Goal: Transaction & Acquisition: Purchase product/service

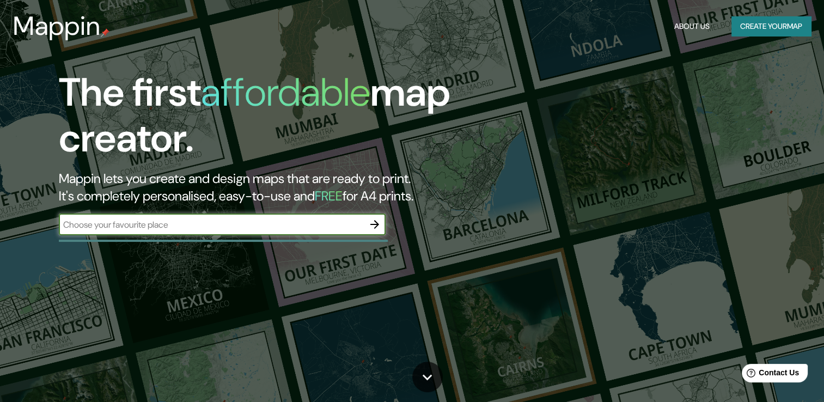
click at [176, 221] on input "text" at bounding box center [211, 224] width 305 height 13
type input "VICTORIA AUSTRALIA"
click at [372, 226] on icon "button" at bounding box center [374, 224] width 13 height 13
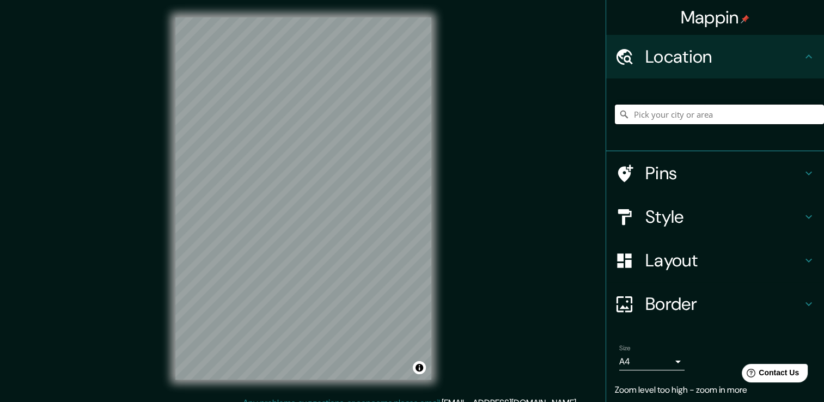
click at [656, 106] on input "Pick your city or area" at bounding box center [719, 115] width 209 height 20
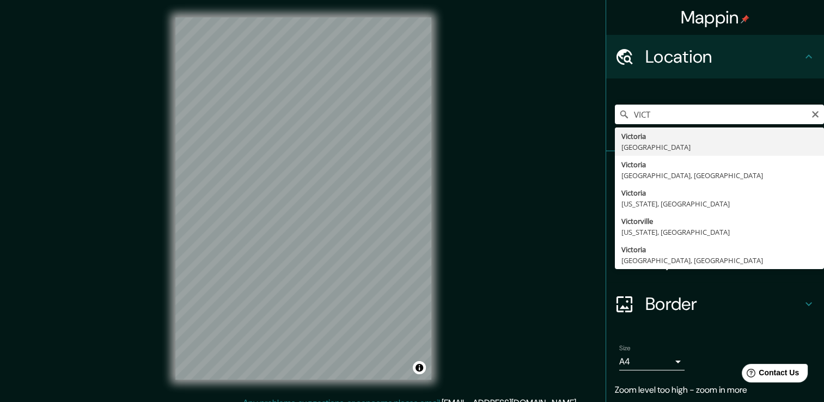
type input "[GEOGRAPHIC_DATA], [GEOGRAPHIC_DATA]"
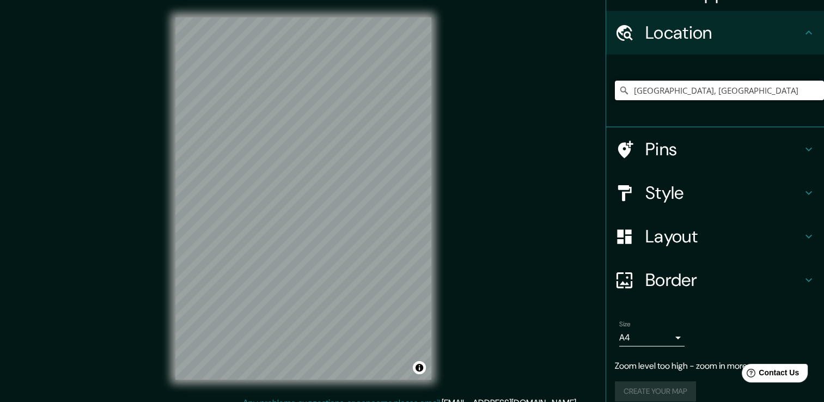
scroll to position [35, 0]
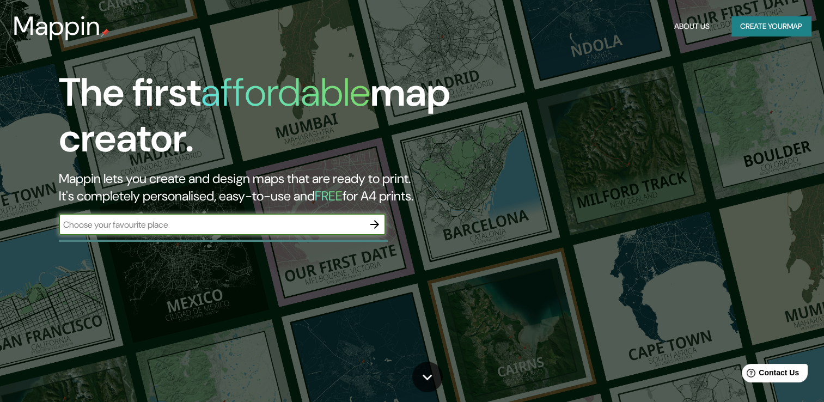
click at [272, 218] on input "text" at bounding box center [211, 224] width 305 height 13
type input "[GEOGRAPHIC_DATA]"
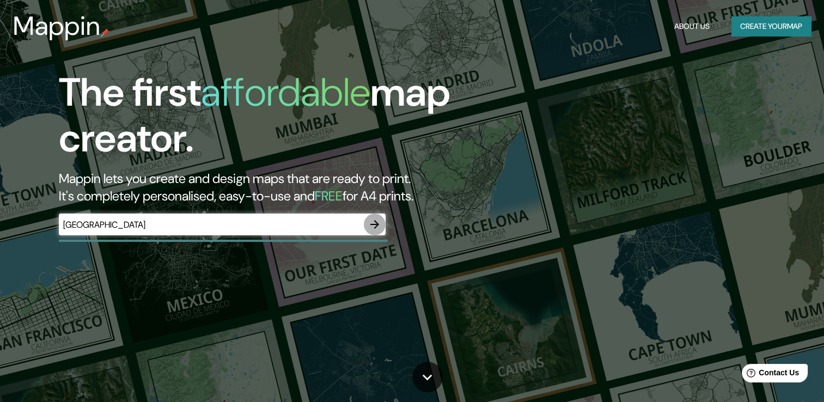
click at [379, 222] on icon "button" at bounding box center [374, 224] width 13 height 13
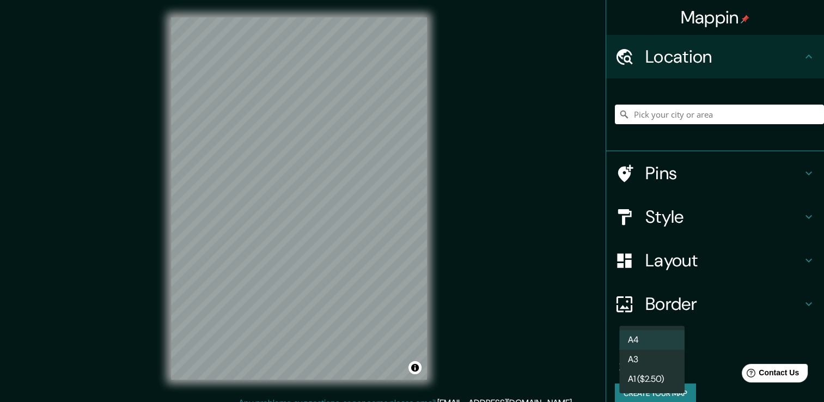
click at [666, 359] on body "Mappin Location Pins Style Layout Border Choose a border. Hint : you can make l…" at bounding box center [412, 201] width 824 height 402
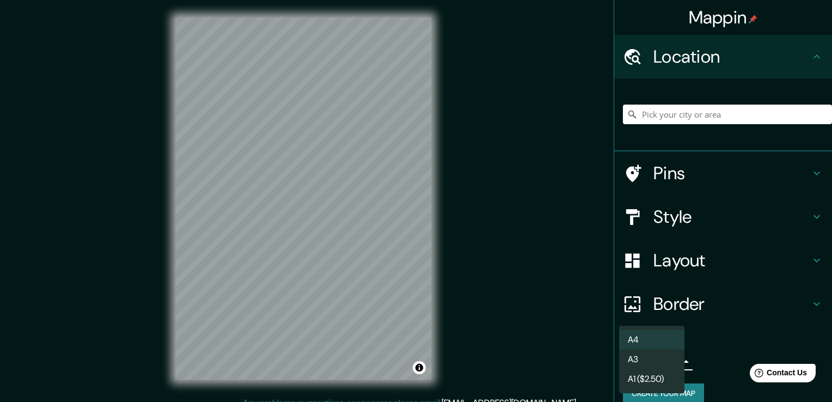
click at [649, 360] on li "A3" at bounding box center [651, 360] width 65 height 20
type input "a4"
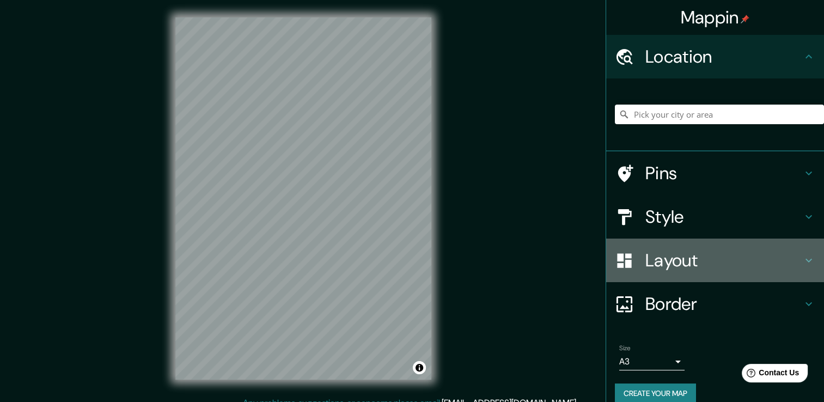
click at [714, 260] on h4 "Layout" at bounding box center [723, 260] width 157 height 22
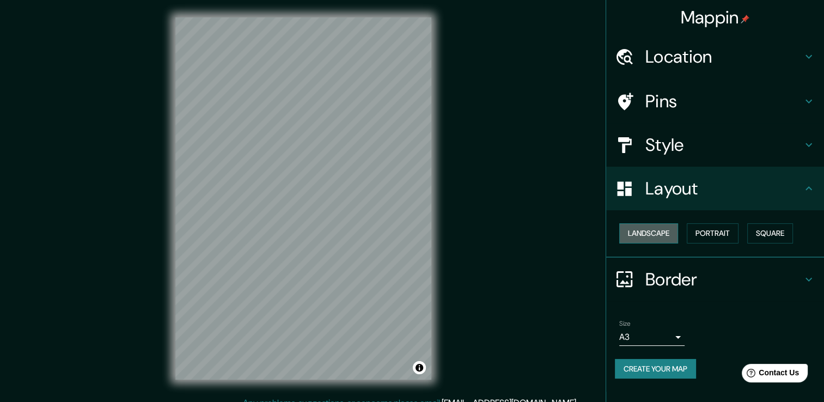
click at [668, 234] on button "Landscape" at bounding box center [648, 233] width 59 height 20
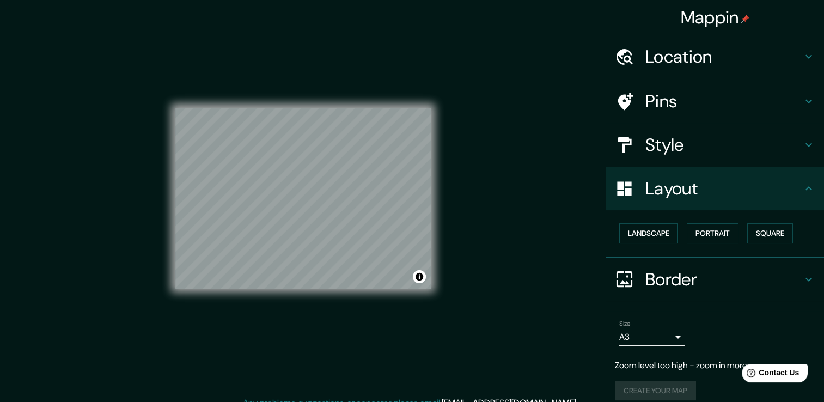
click at [728, 55] on h4 "Location" at bounding box center [723, 57] width 157 height 22
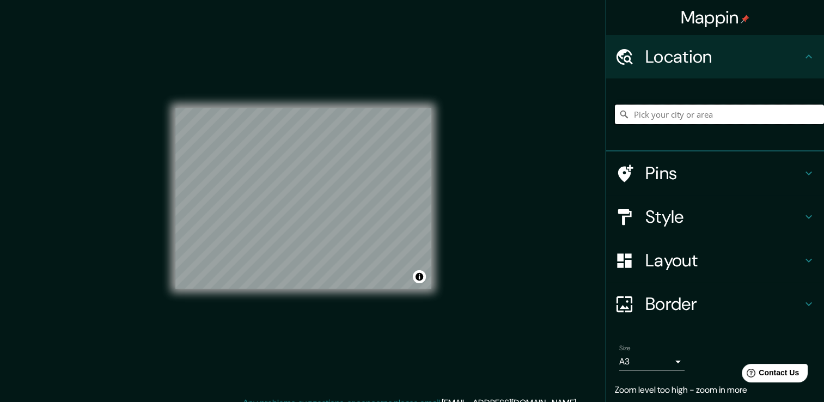
click at [655, 106] on input "Pick your city or area" at bounding box center [719, 115] width 209 height 20
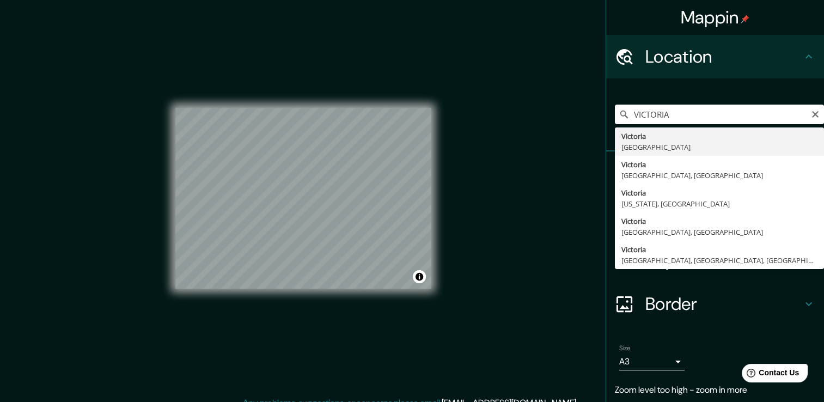
type input "[GEOGRAPHIC_DATA], [GEOGRAPHIC_DATA]"
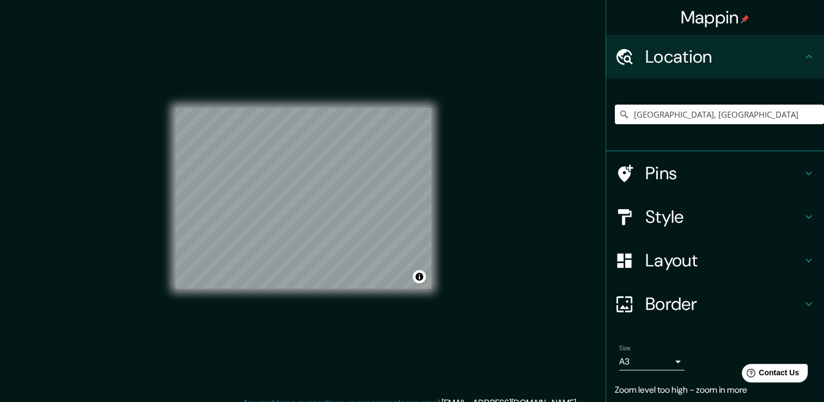
click at [676, 219] on h4 "Style" at bounding box center [723, 217] width 157 height 22
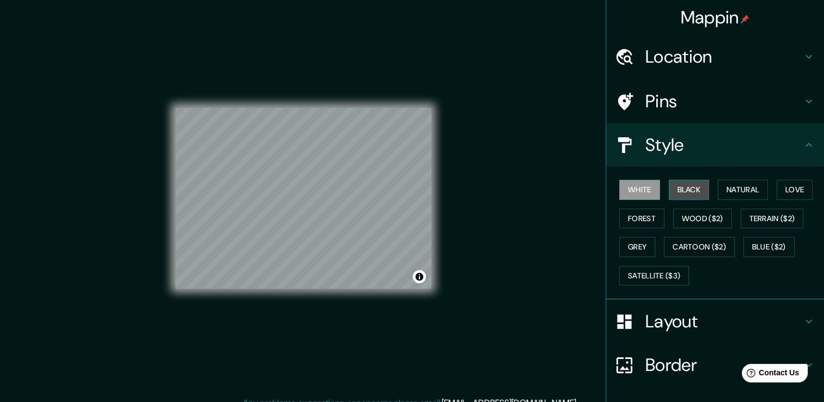
click at [672, 186] on button "Black" at bounding box center [689, 190] width 41 height 20
click at [650, 188] on button "White" at bounding box center [639, 190] width 41 height 20
click at [720, 187] on button "Natural" at bounding box center [743, 190] width 50 height 20
click at [684, 183] on button "Black" at bounding box center [689, 190] width 41 height 20
click at [635, 185] on button "White" at bounding box center [639, 190] width 41 height 20
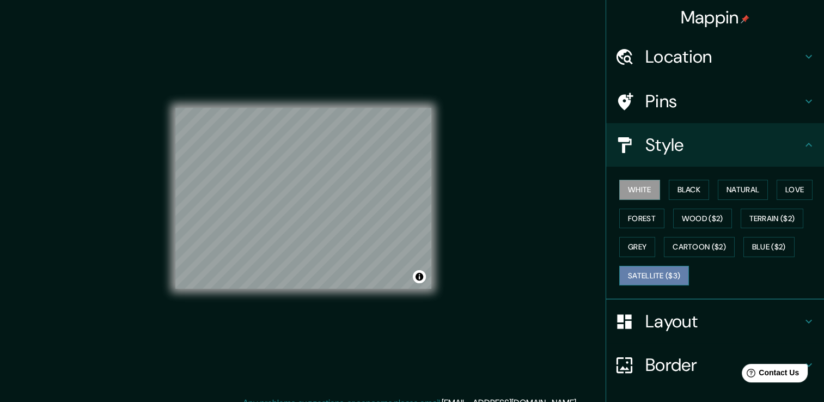
click at [633, 271] on button "Satellite ($3)" at bounding box center [654, 276] width 70 height 20
click at [675, 193] on button "Black" at bounding box center [689, 190] width 41 height 20
click at [640, 191] on button "White" at bounding box center [639, 190] width 41 height 20
click at [716, 101] on h4 "Pins" at bounding box center [723, 101] width 157 height 22
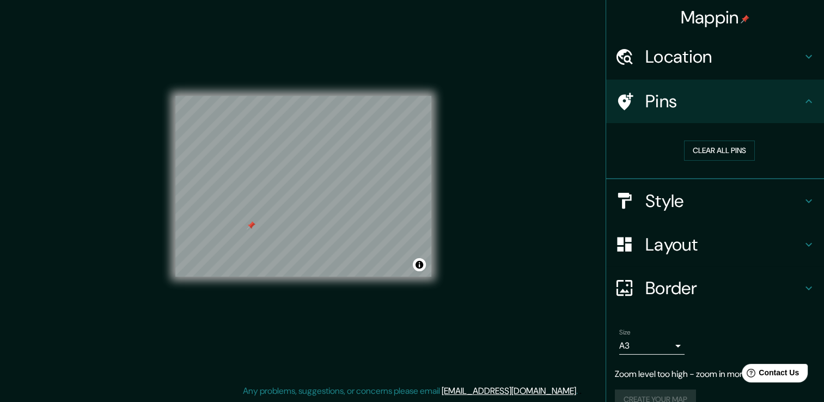
click at [252, 227] on div at bounding box center [251, 225] width 9 height 9
